Goal: Task Accomplishment & Management: Manage account settings

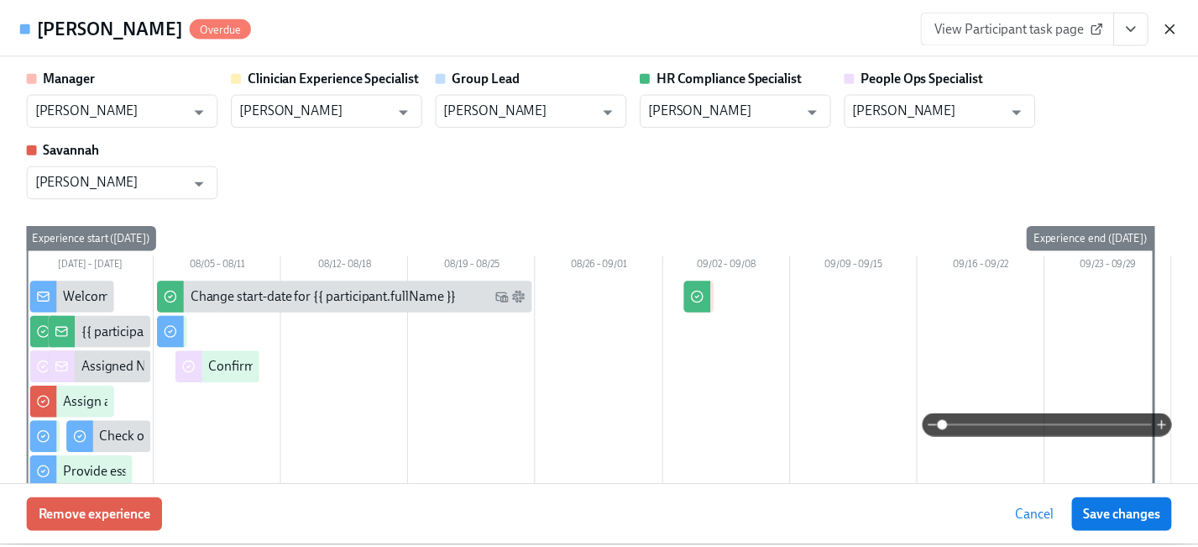
scroll to position [357, 0]
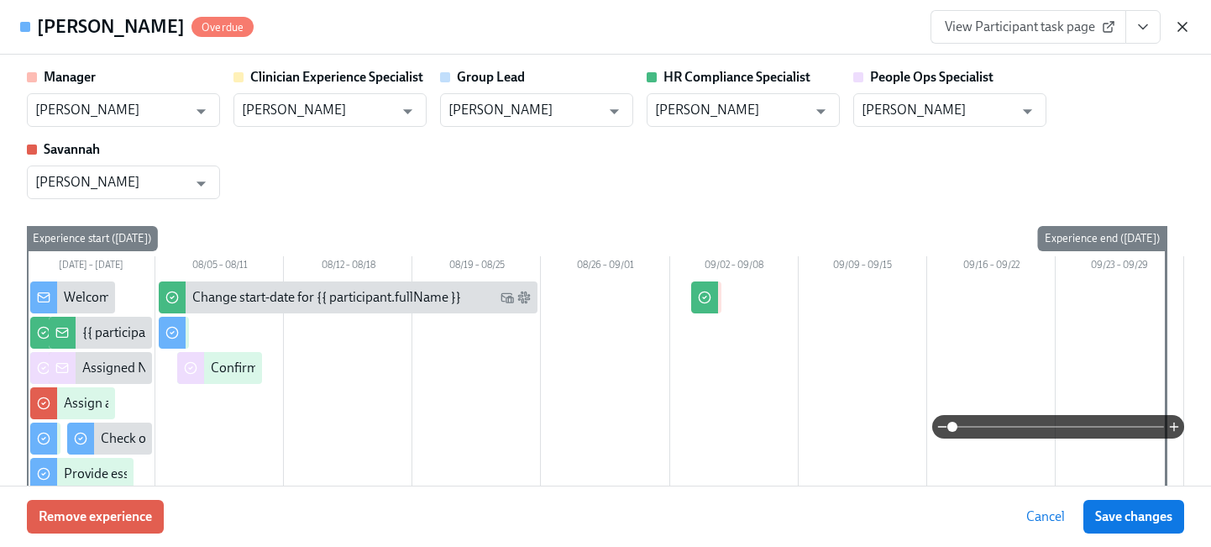
click at [1183, 26] on icon "button" at bounding box center [1182, 27] width 8 height 8
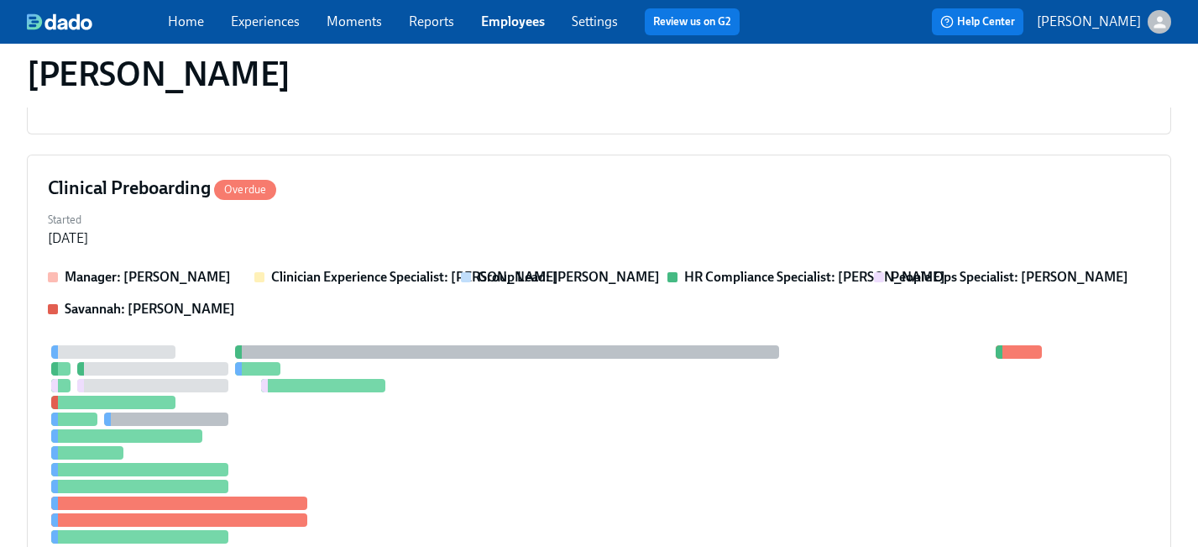
click at [521, 25] on link "Employees" at bounding box center [513, 21] width 64 height 16
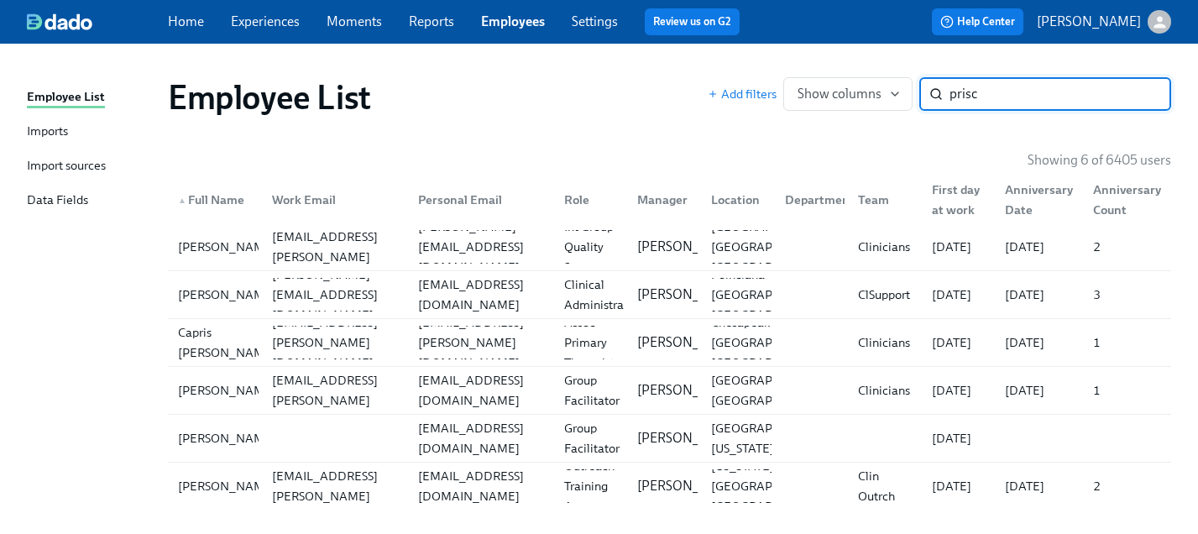
type input "prisc"
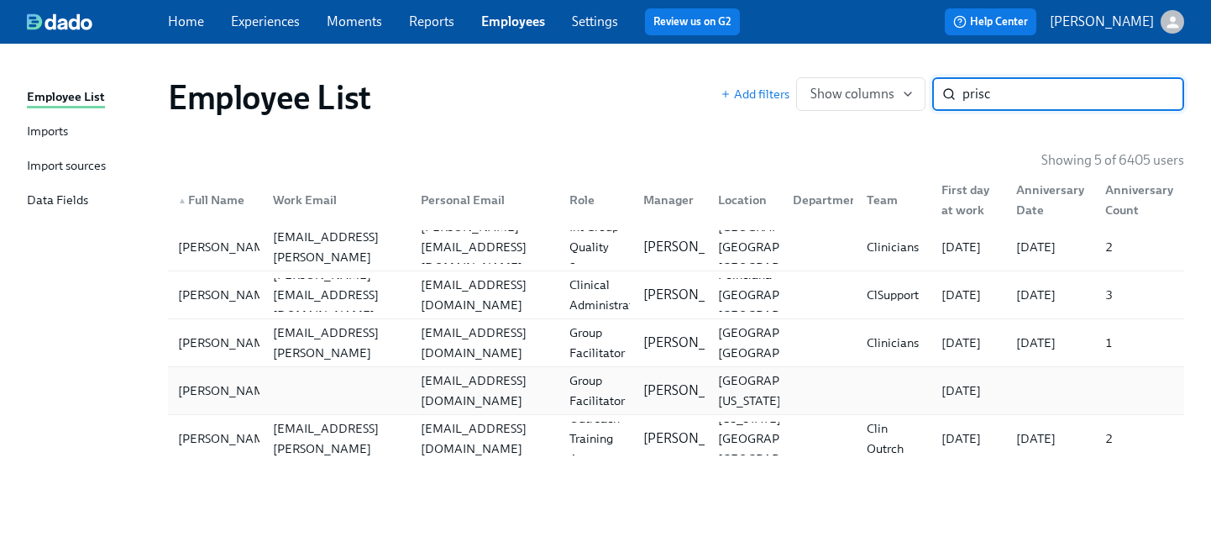
click at [532, 405] on div "[EMAIL_ADDRESS][DOMAIN_NAME]" at bounding box center [481, 391] width 148 height 34
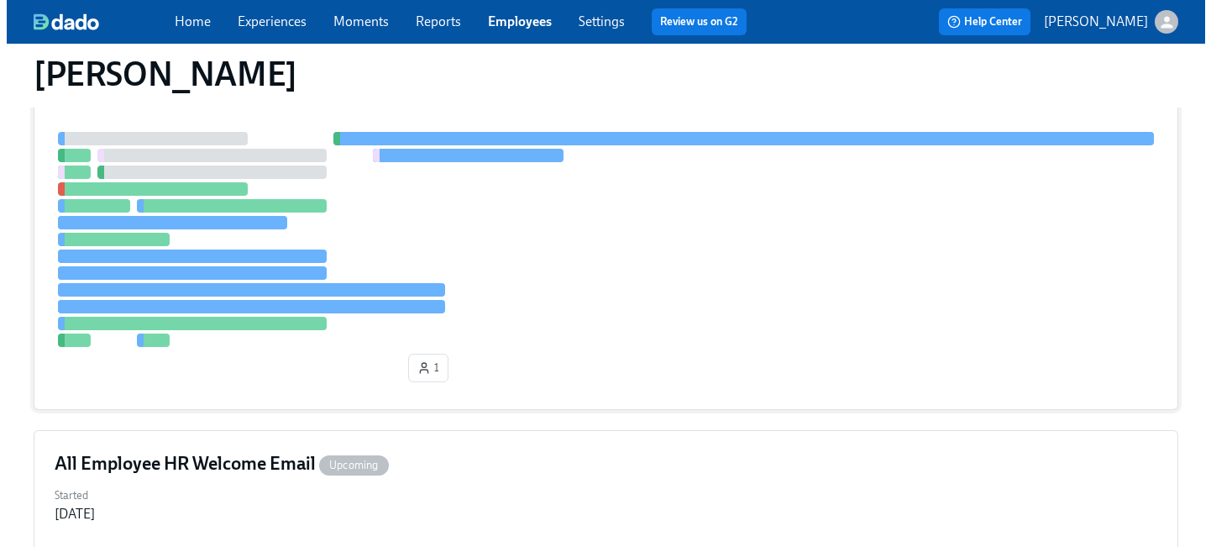
scroll to position [280, 0]
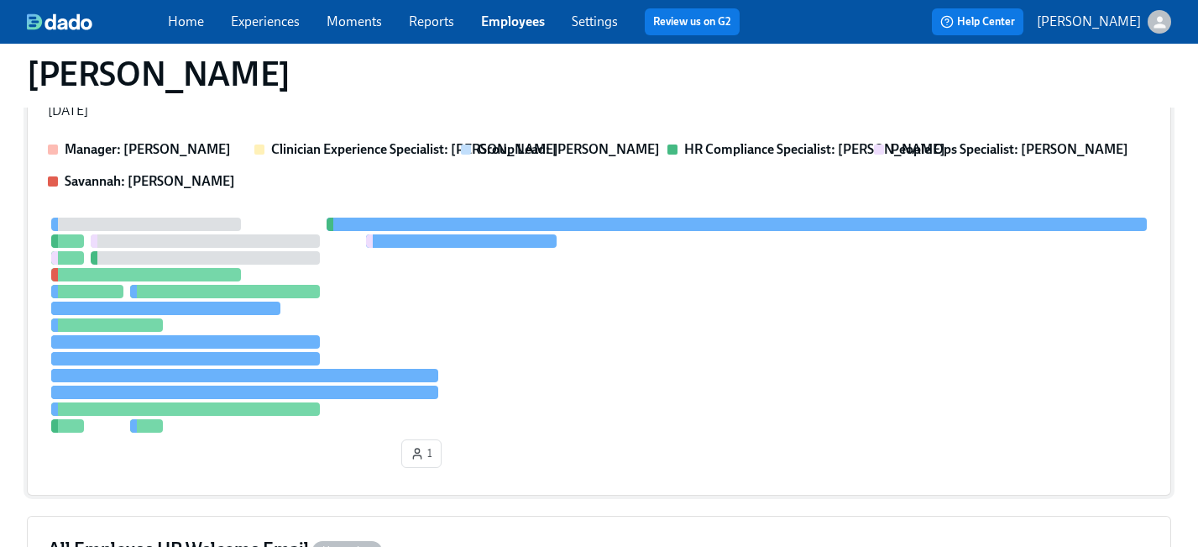
click at [550, 369] on div at bounding box center [599, 324] width 1102 height 215
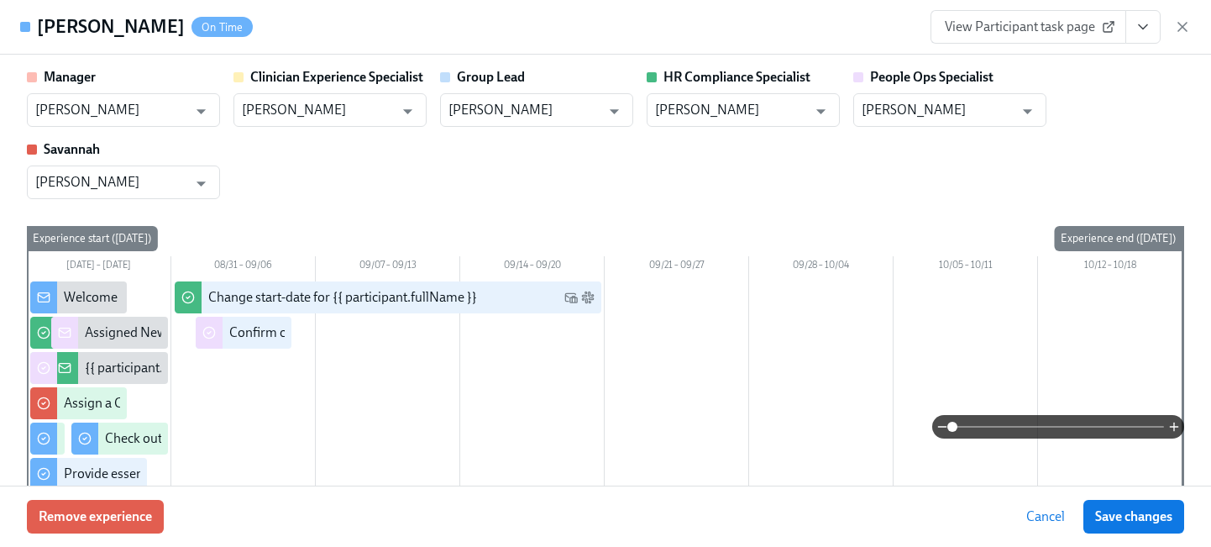
click at [1142, 29] on icon "View task page" at bounding box center [1142, 26] width 17 height 17
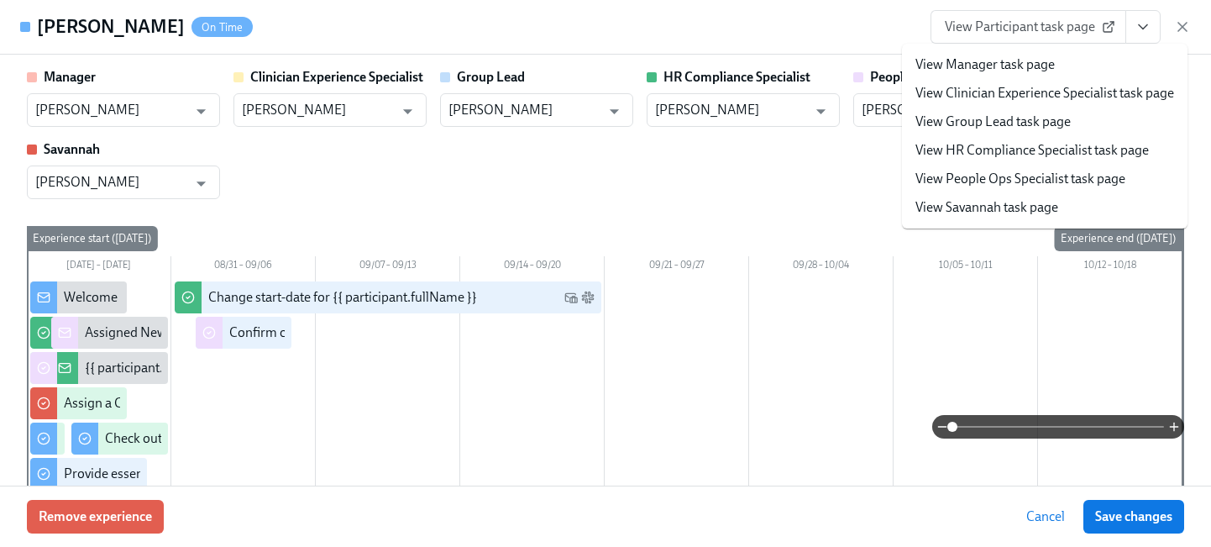
click at [600, 375] on div at bounding box center [604, 510] width 1155 height 458
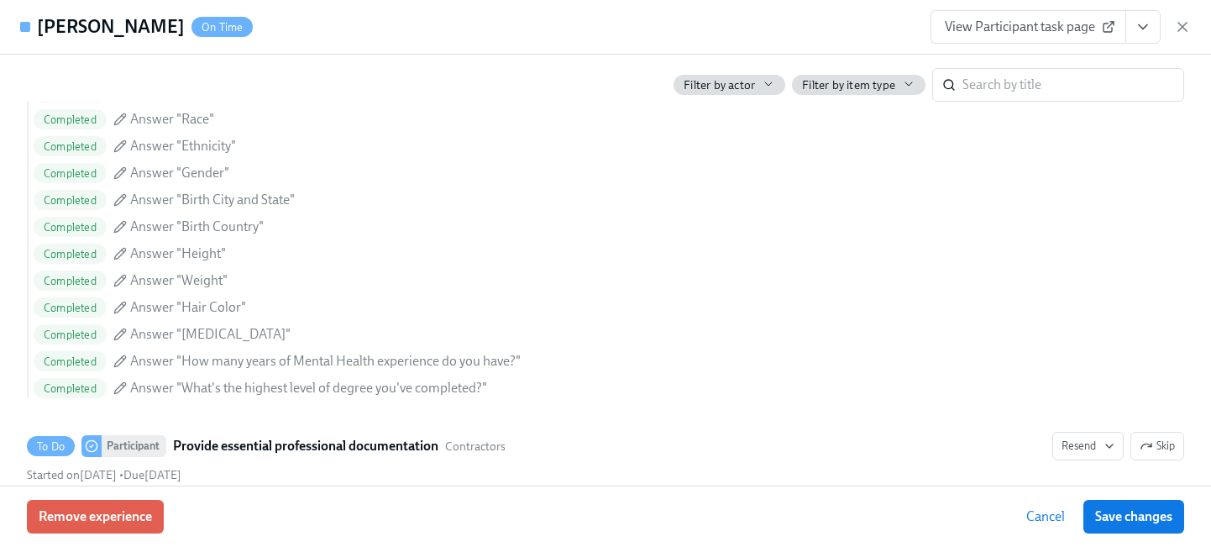
scroll to position [1628, 0]
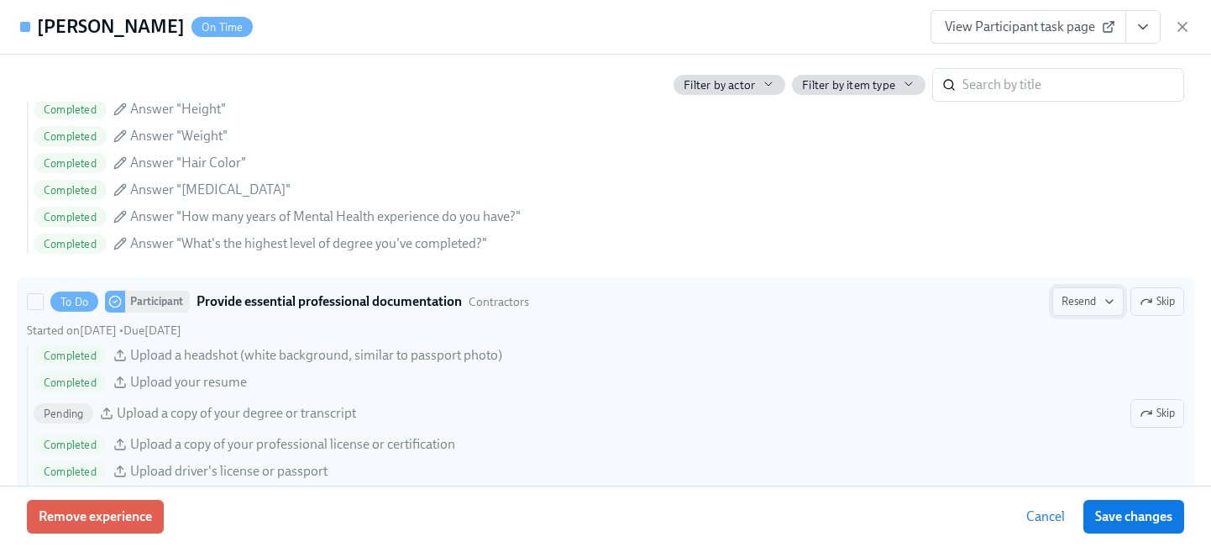
click at [1078, 299] on span "Resend" at bounding box center [1087, 301] width 53 height 17
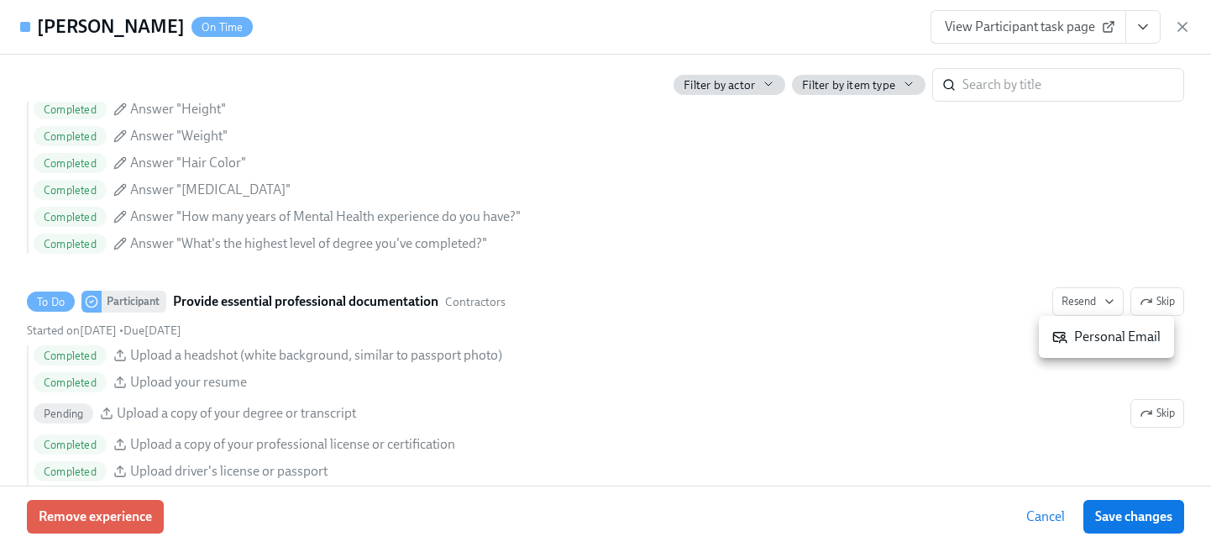
click at [1066, 339] on icon at bounding box center [1059, 336] width 15 height 15
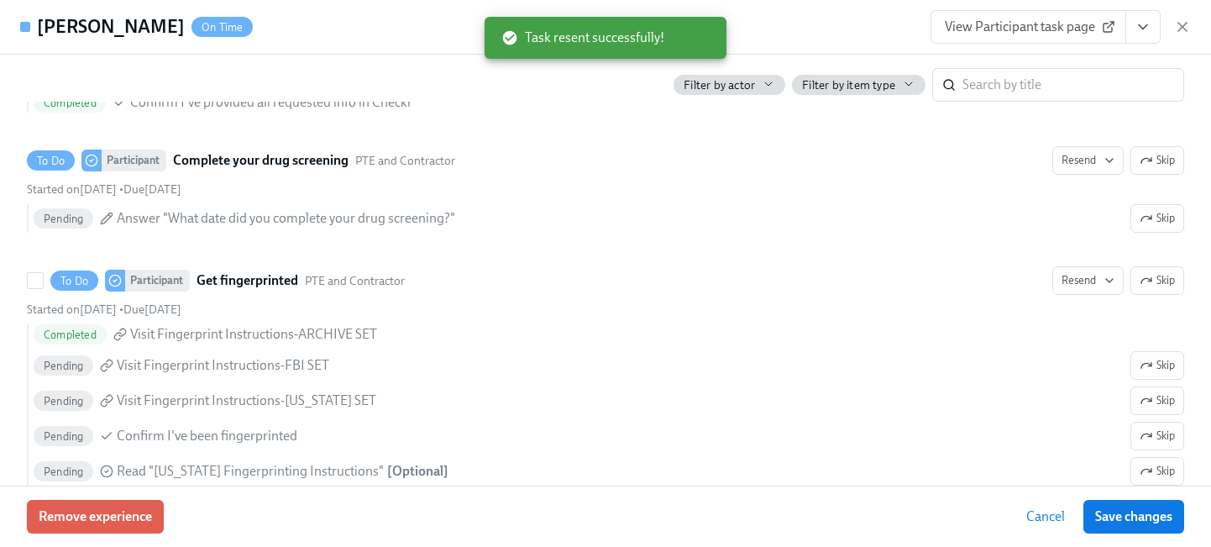
scroll to position [2190, 0]
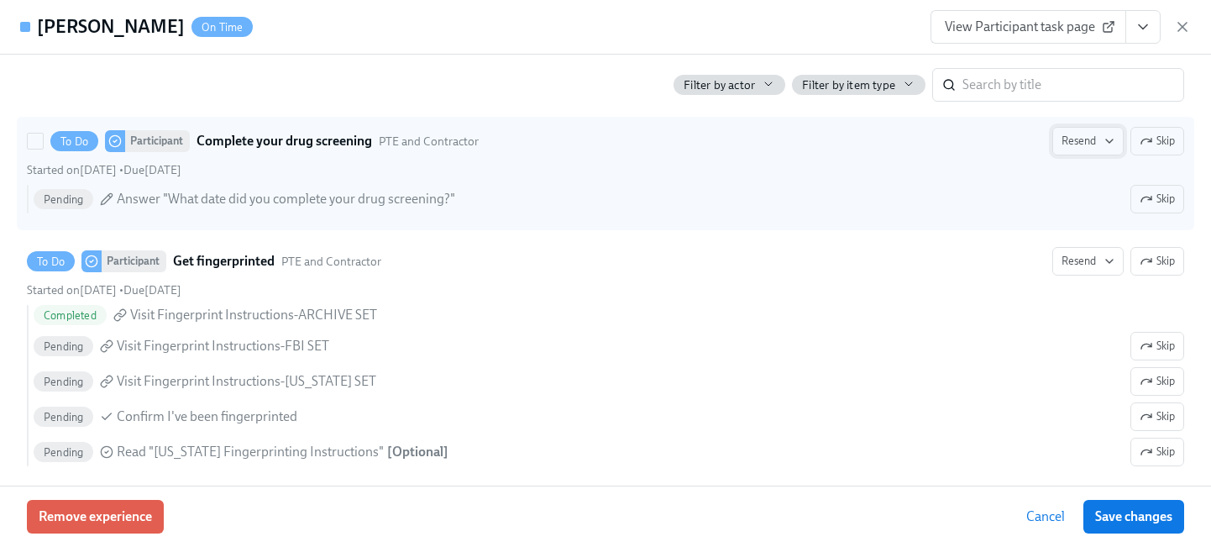
click at [1092, 133] on span "Resend" at bounding box center [1087, 141] width 53 height 17
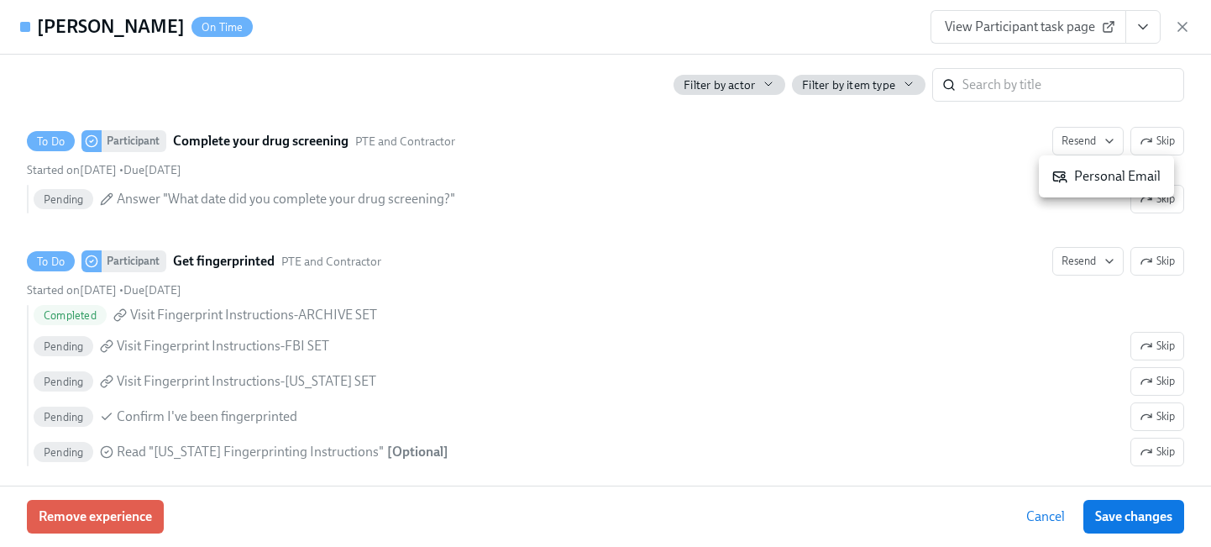
click at [1072, 176] on div "Personal Email" at bounding box center [1106, 176] width 108 height 18
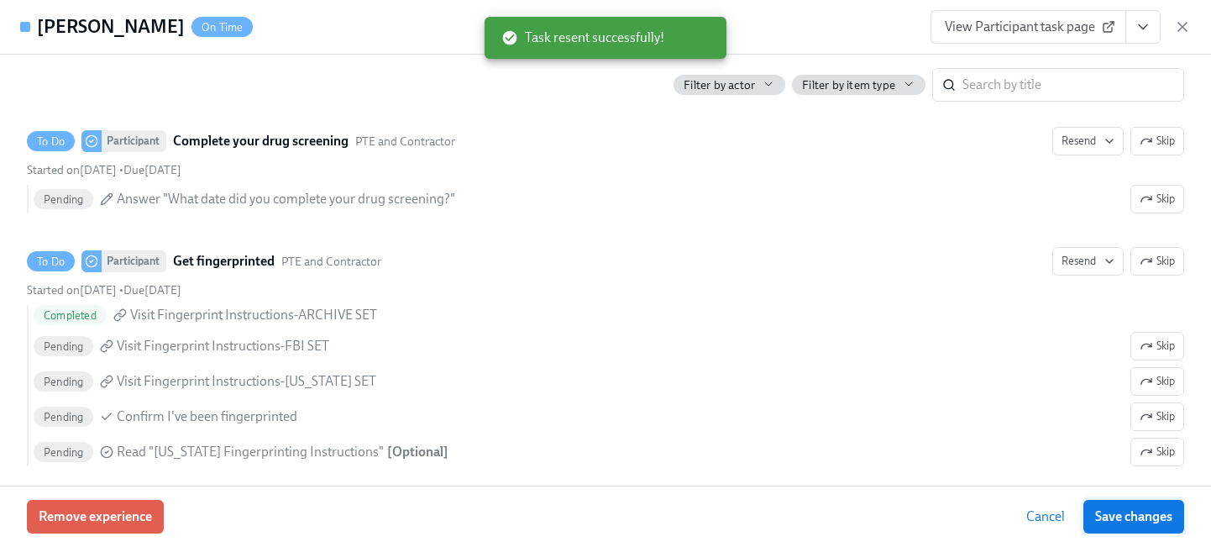
click at [1123, 523] on span "Save changes" at bounding box center [1133, 516] width 77 height 17
